Goal: Information Seeking & Learning: Learn about a topic

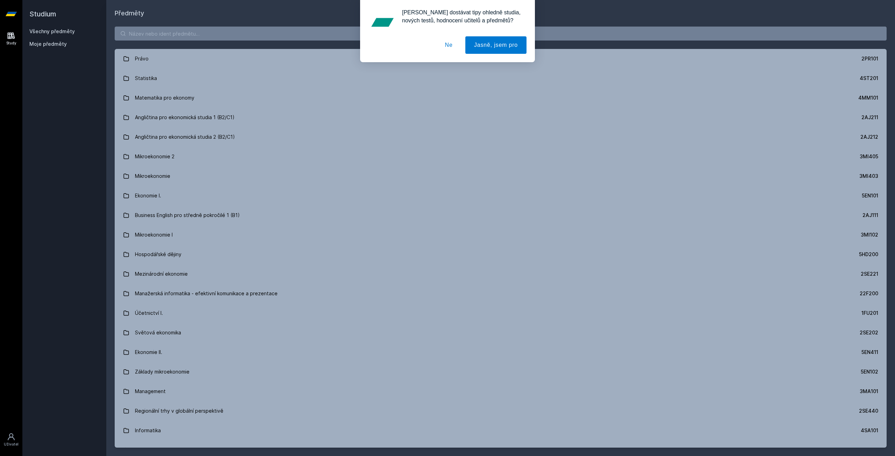
click at [200, 30] on div "[PERSON_NAME] dostávat tipy ohledně studia, nových testů, hodnocení učitelů a p…" at bounding box center [447, 31] width 895 height 62
click at [443, 45] on button "Ne" at bounding box center [448, 44] width 25 height 17
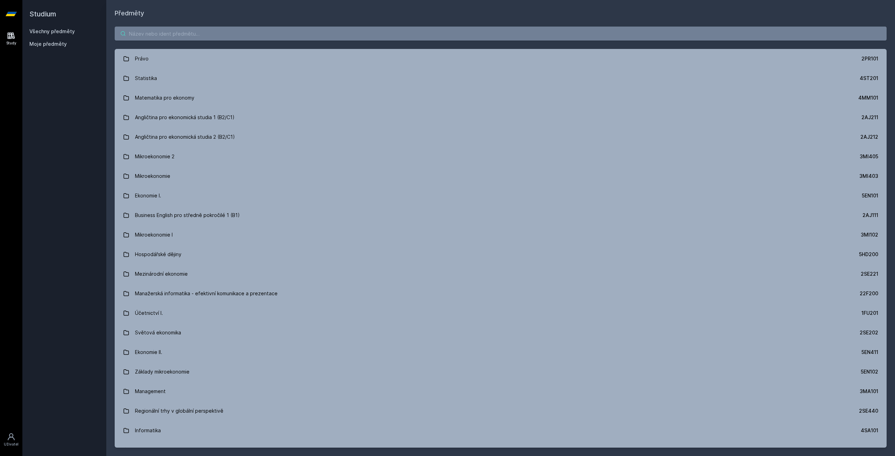
click at [427, 33] on input "search" at bounding box center [501, 34] width 772 height 14
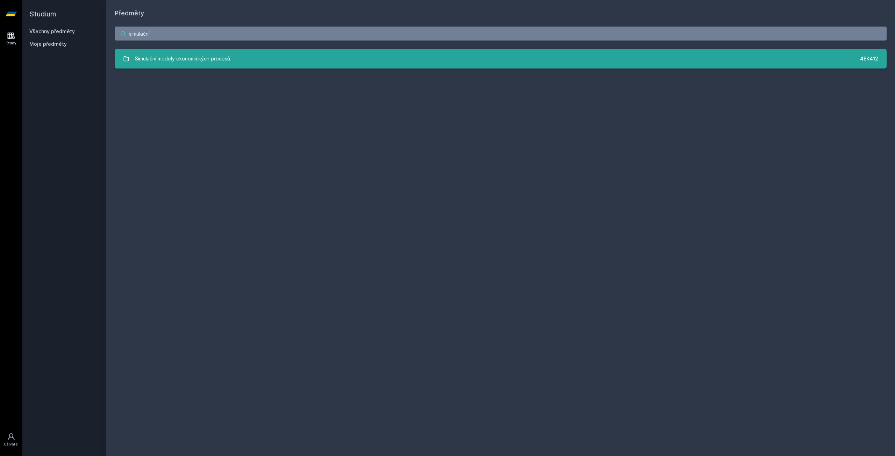
type input "simulační"
click at [188, 64] on div "Simulační modely ekonomických procesů" at bounding box center [182, 59] width 95 height 14
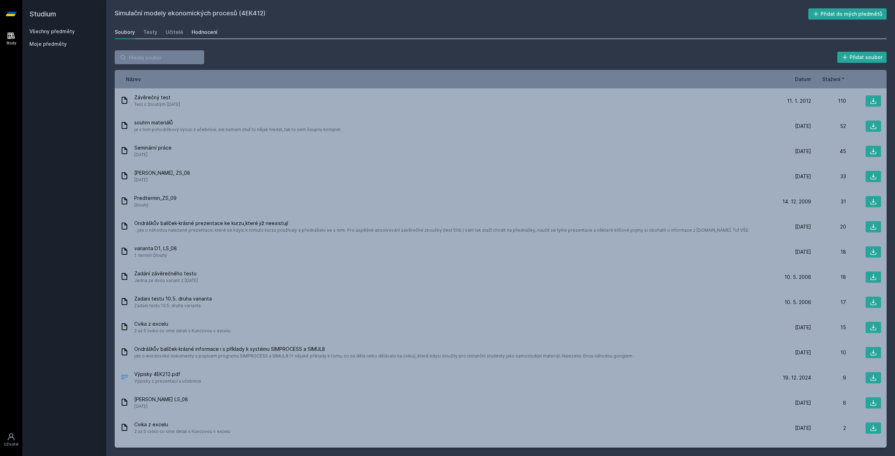
click at [192, 31] on div "Hodnocení" at bounding box center [205, 32] width 26 height 7
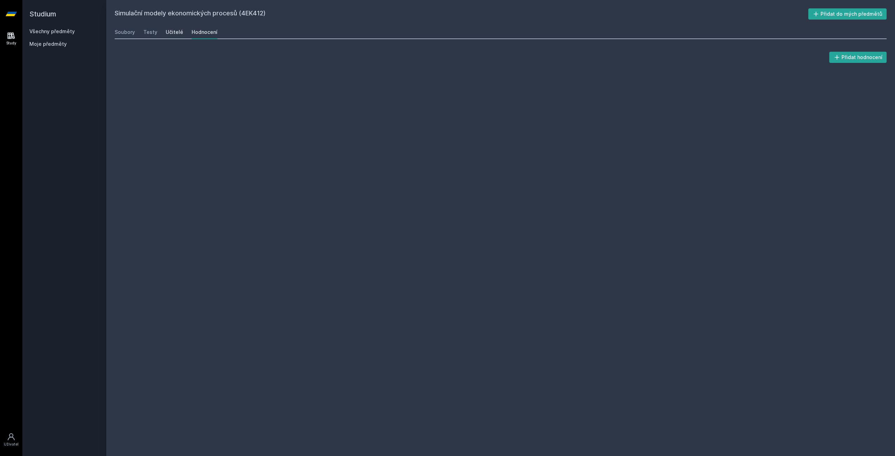
click at [180, 29] on div "Učitelé" at bounding box center [174, 32] width 17 height 7
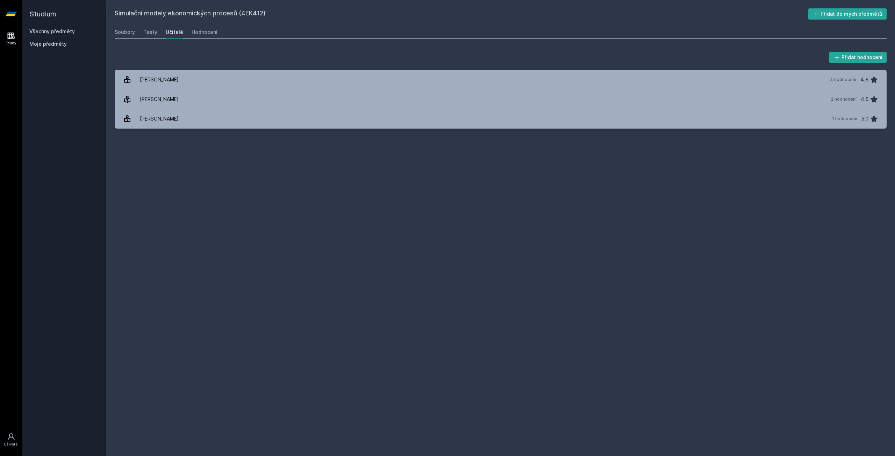
click at [174, 32] on div "Učitelé" at bounding box center [174, 32] width 17 height 7
drag, startPoint x: 296, startPoint y: 76, endPoint x: 370, endPoint y: 69, distance: 74.7
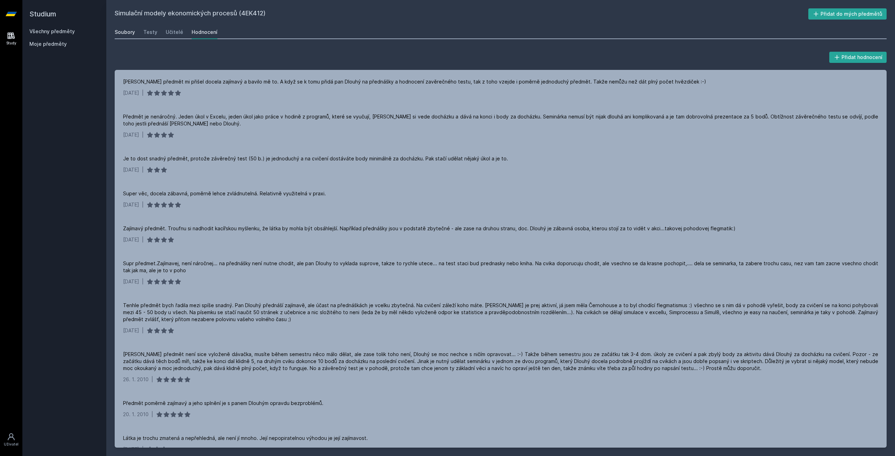
click at [122, 32] on div "Soubory" at bounding box center [125, 32] width 20 height 7
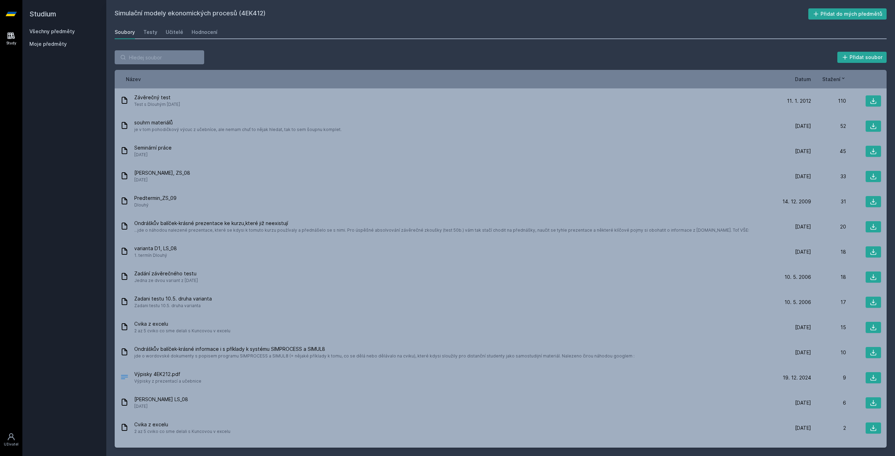
click at [45, 31] on link "Všechny předměty" at bounding box center [51, 31] width 45 height 6
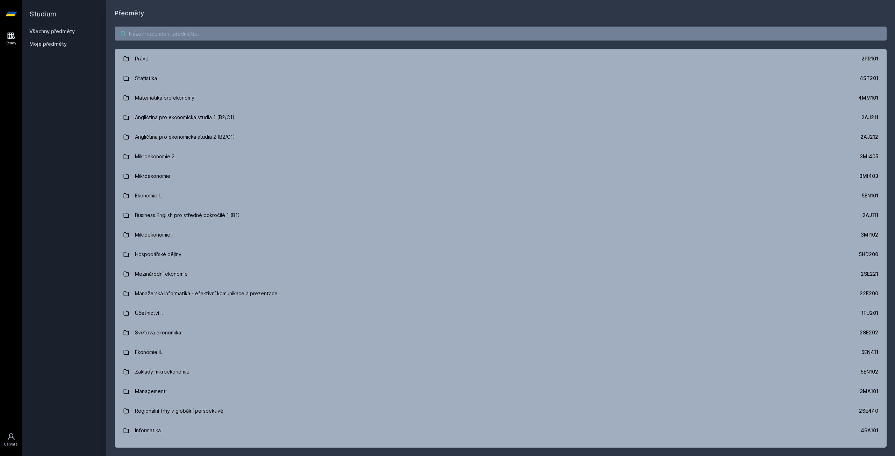
click at [174, 31] on input "search" at bounding box center [501, 34] width 772 height 14
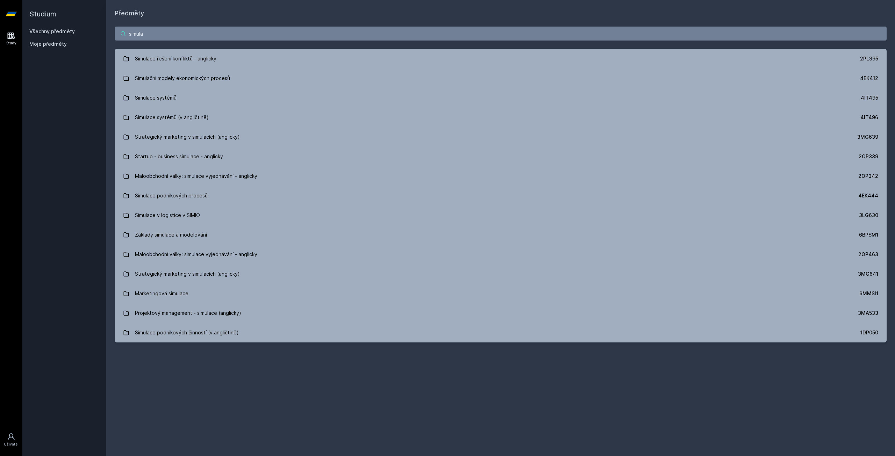
type input "simula"
